Goal: Complete application form

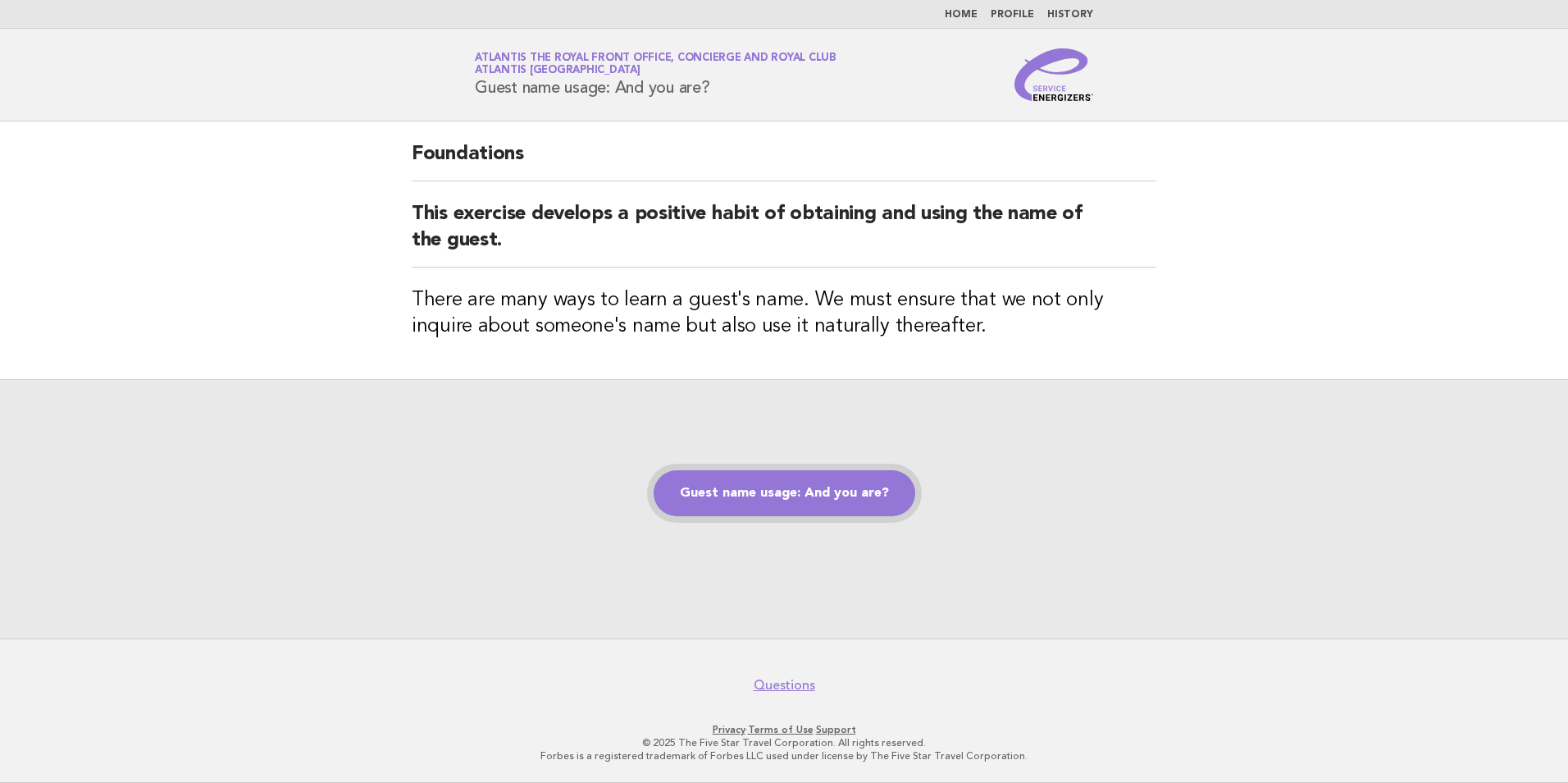
click at [801, 509] on link "Guest name usage: And you are?" at bounding box center [784, 493] width 262 height 46
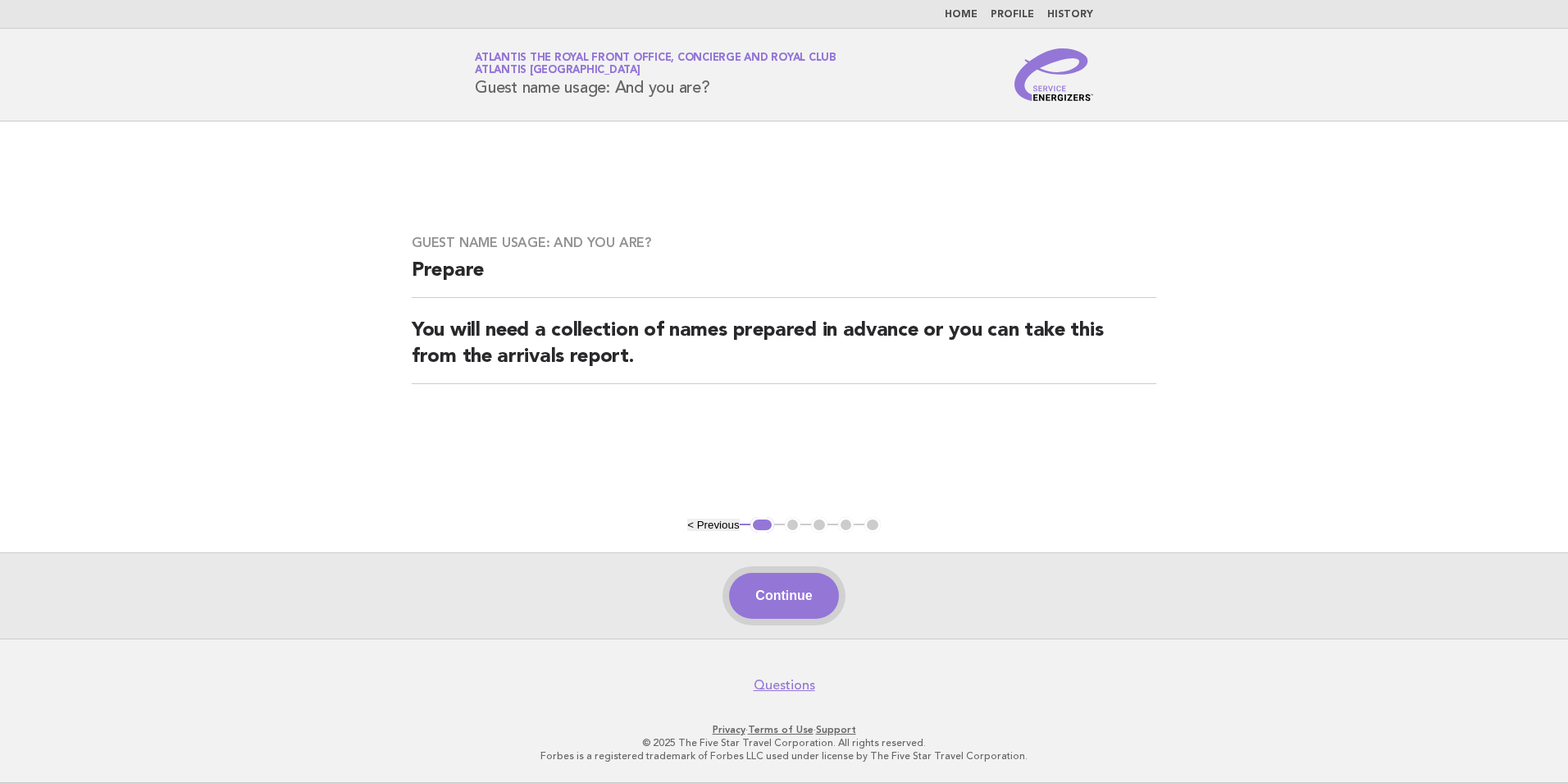
click at [835, 608] on button "Continue" at bounding box center [784, 596] width 109 height 46
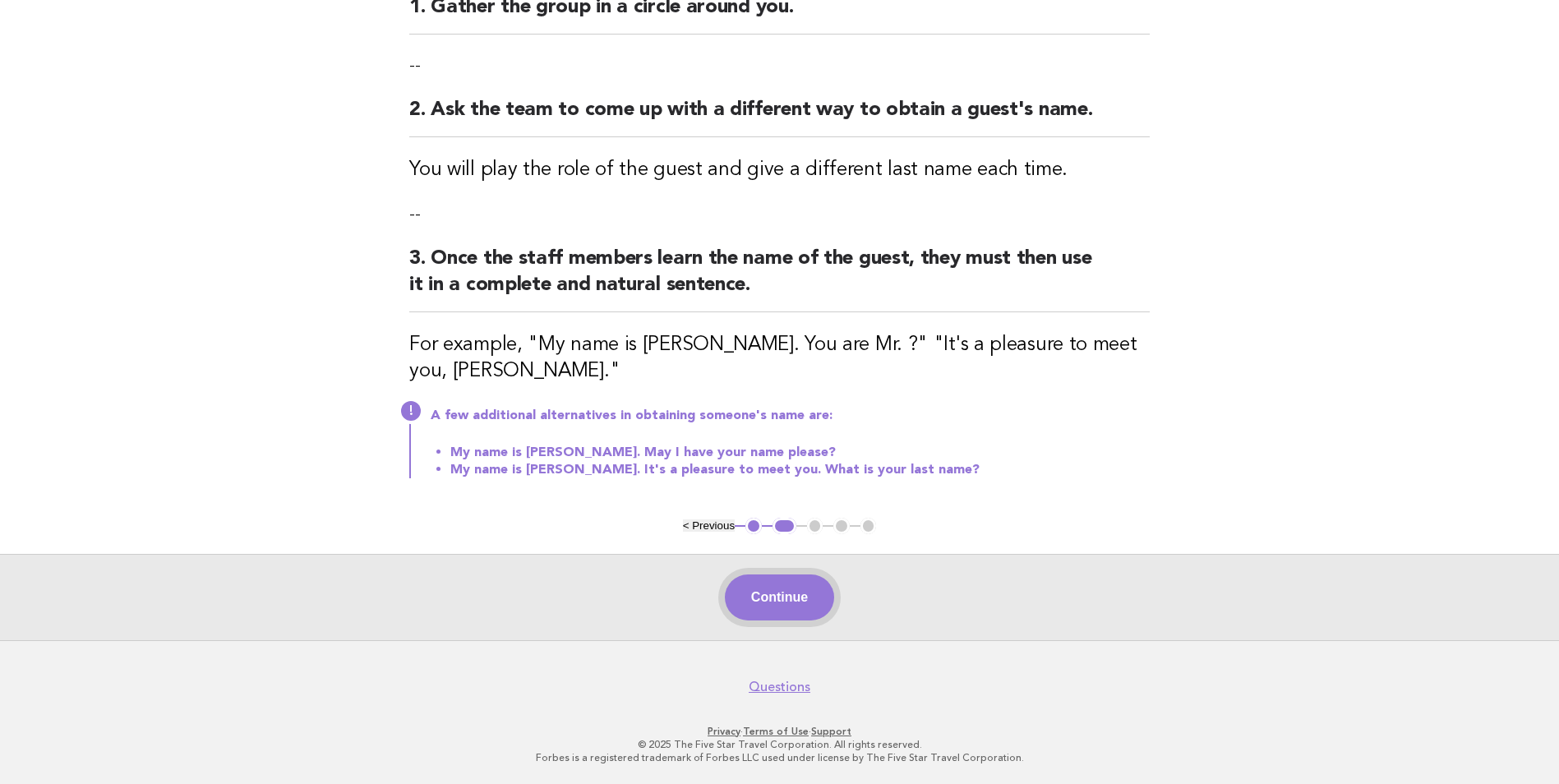
drag, startPoint x: 763, startPoint y: 599, endPoint x: 762, endPoint y: 607, distance: 8.1
click at [762, 599] on button "Continue" at bounding box center [780, 598] width 110 height 46
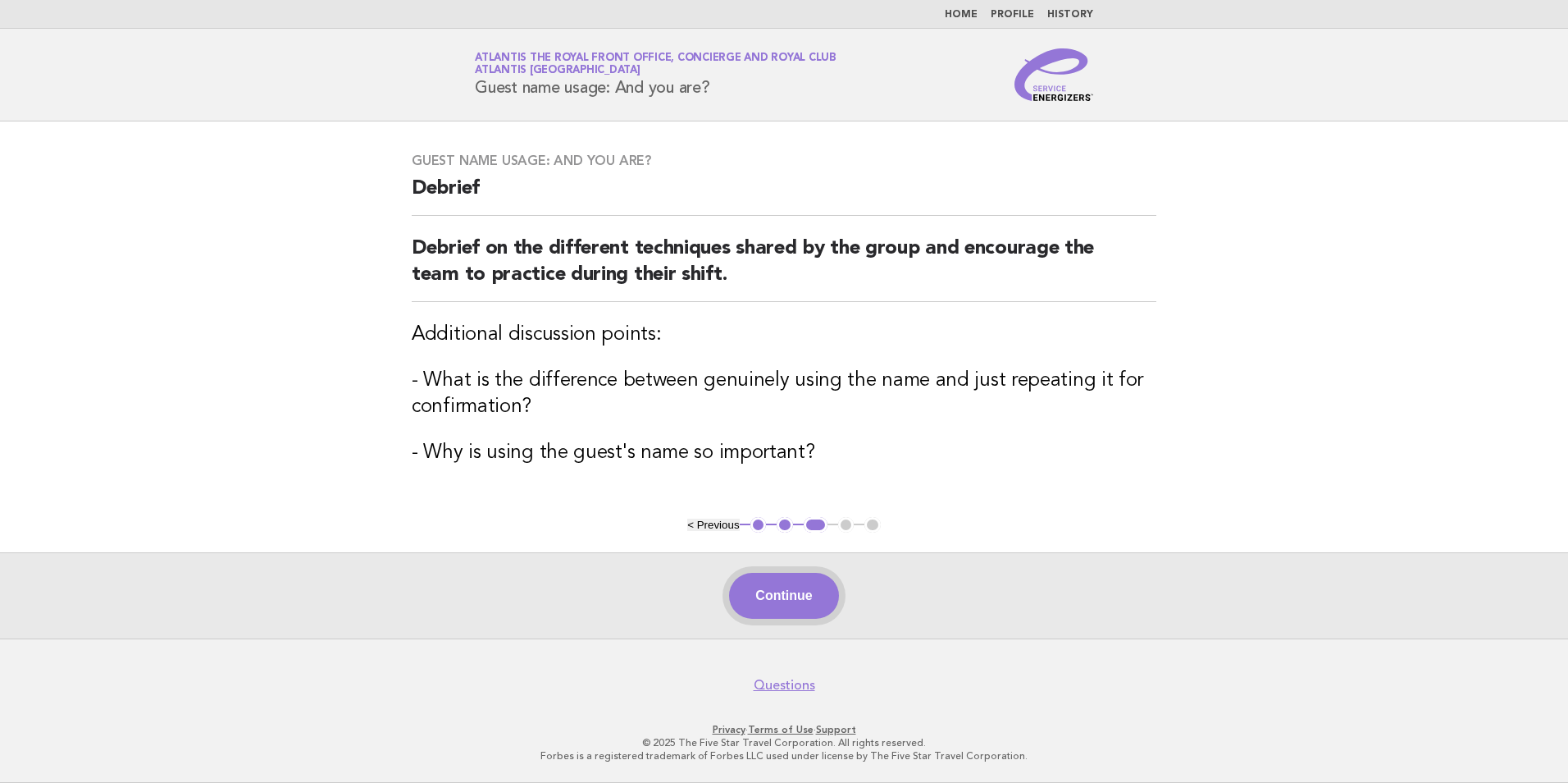
click at [798, 597] on button "Continue" at bounding box center [784, 596] width 109 height 46
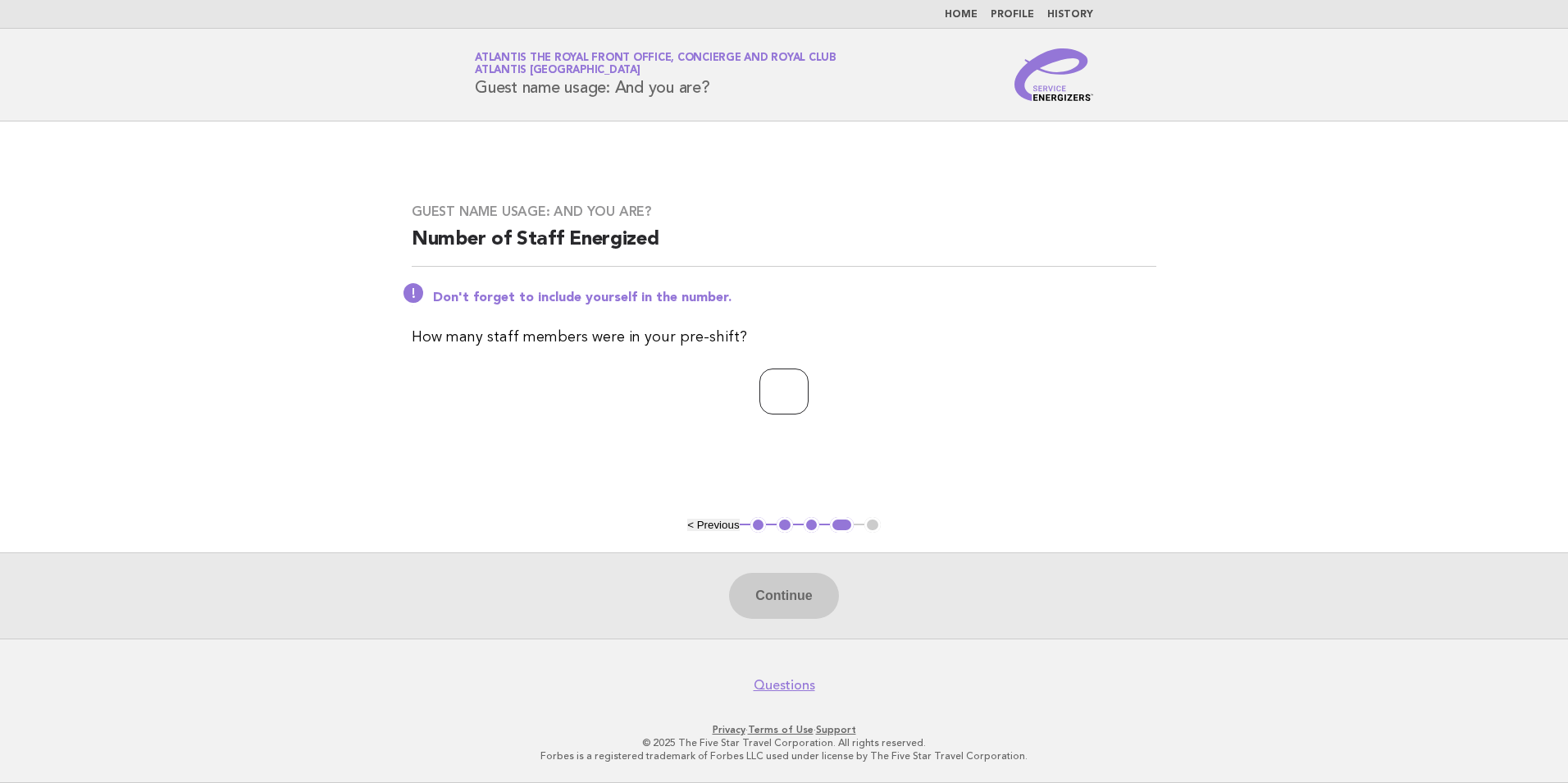
click at [791, 393] on input "number" at bounding box center [784, 392] width 49 height 46
type input "*"
click at [818, 598] on button "Continue" at bounding box center [784, 596] width 109 height 46
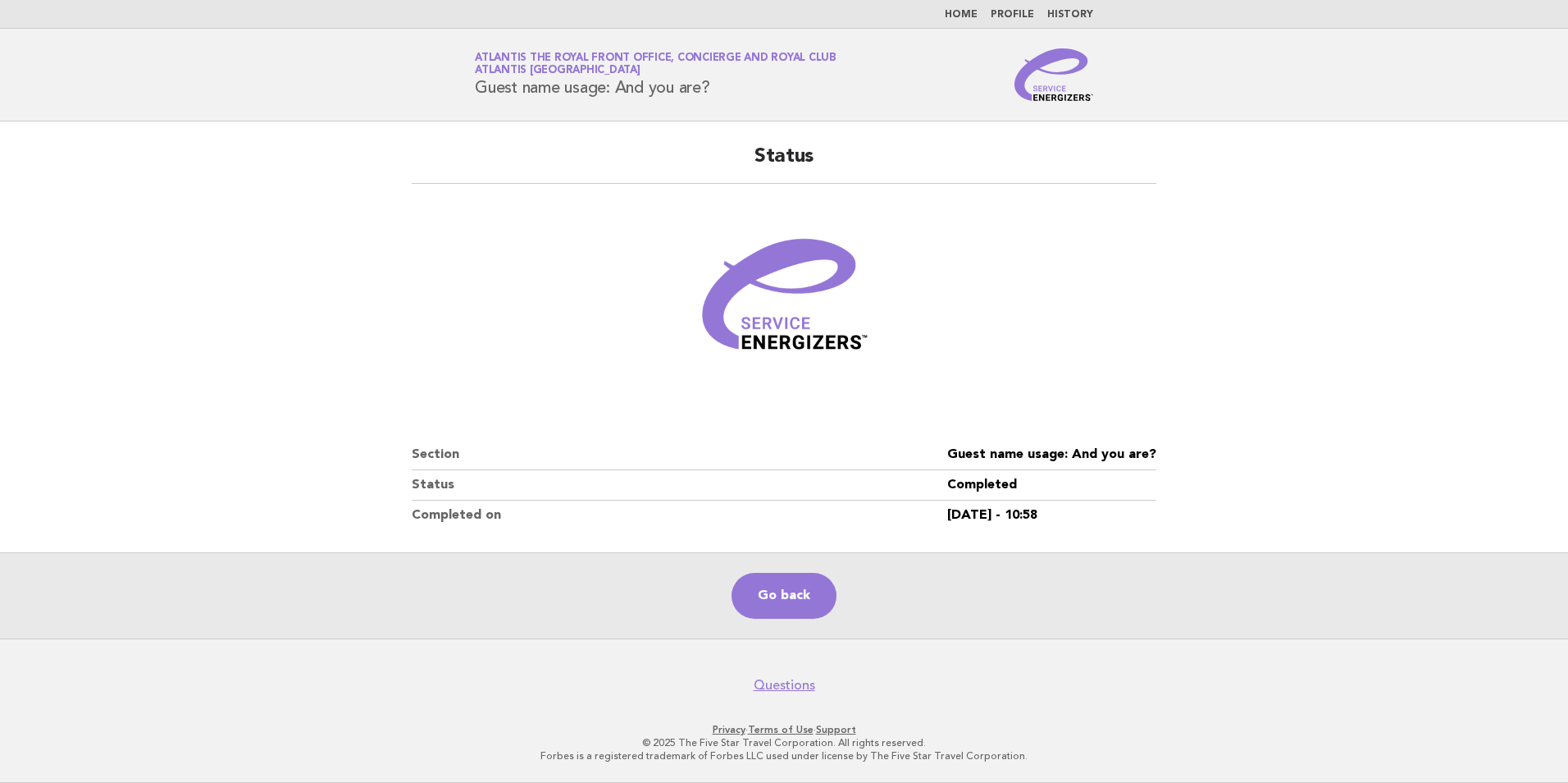
drag, startPoint x: 793, startPoint y: 590, endPoint x: 732, endPoint y: 533, distance: 83.5
click at [793, 590] on link "Go back" at bounding box center [784, 596] width 105 height 46
